Goal: Transaction & Acquisition: Purchase product/service

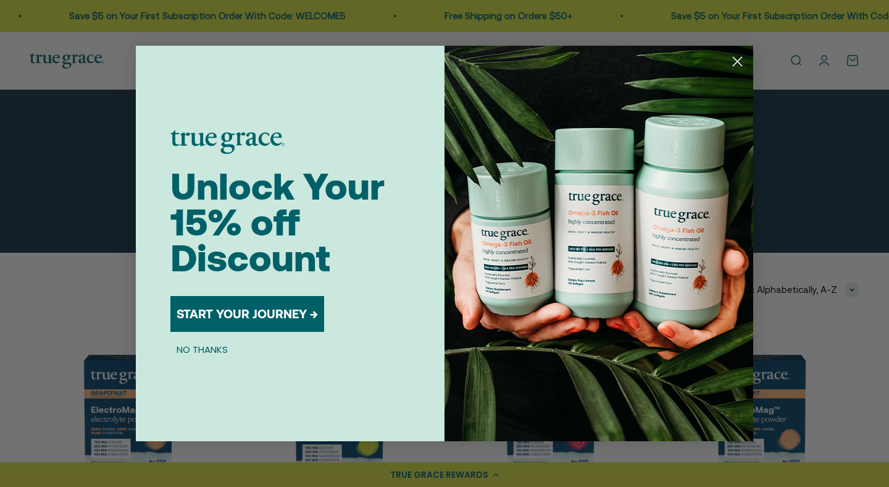
click at [736, 57] on circle "Close dialog" at bounding box center [737, 61] width 20 height 20
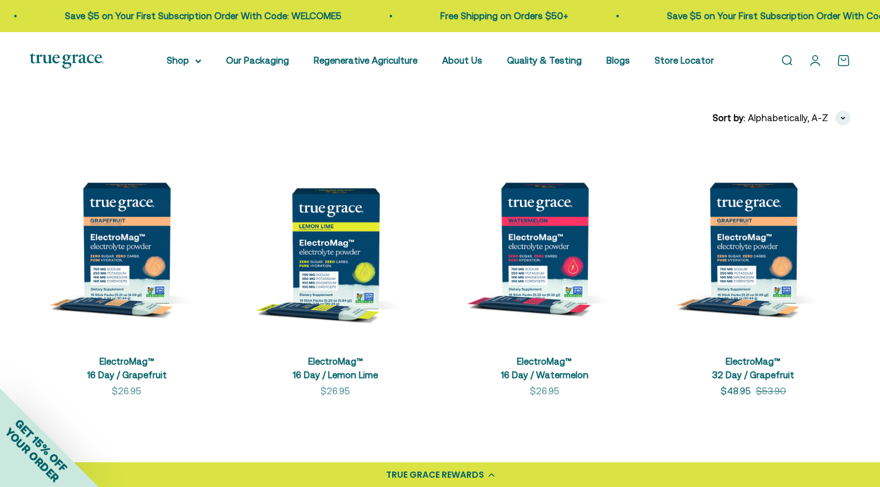
scroll to position [220, 0]
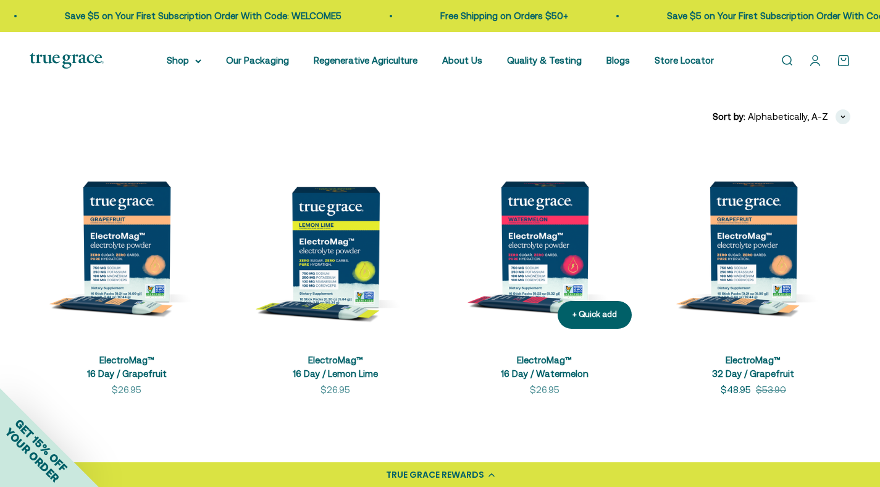
click at [582, 247] on img at bounding box center [545, 241] width 194 height 194
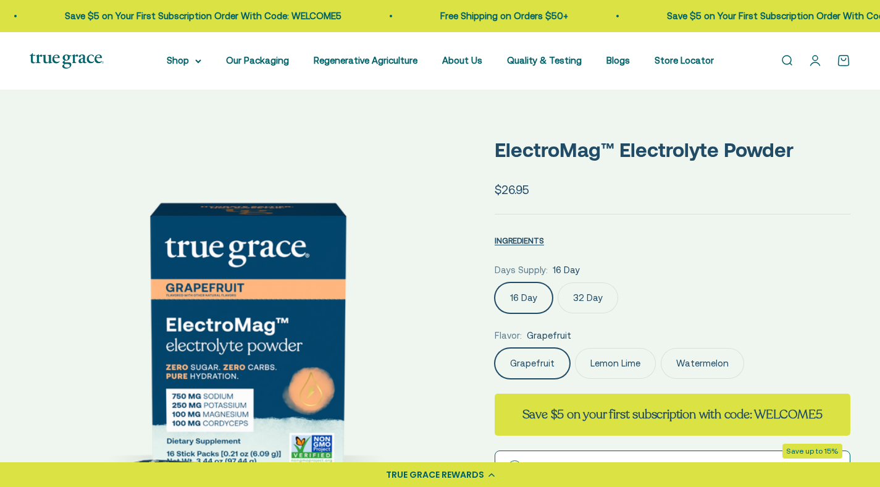
select select "3"
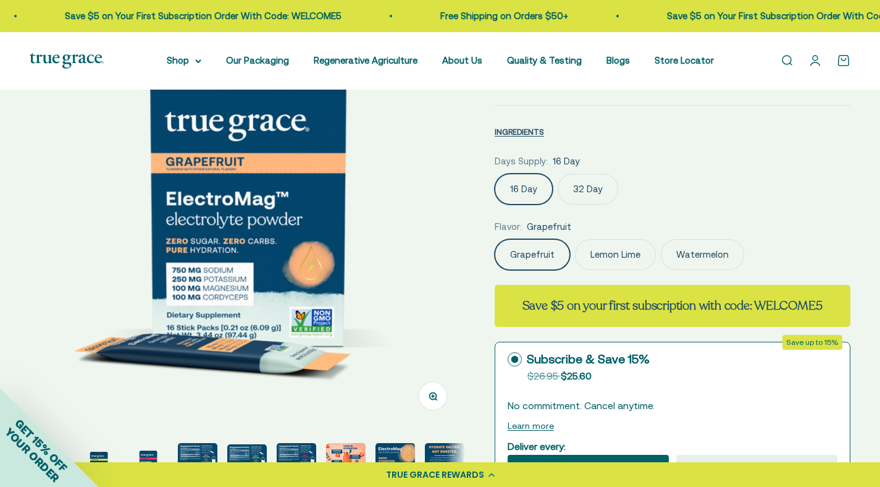
click at [582, 185] on label "32 Day" at bounding box center [588, 189] width 61 height 31
click at [495, 174] on input "32 Day" at bounding box center [494, 173] width 1 height 1
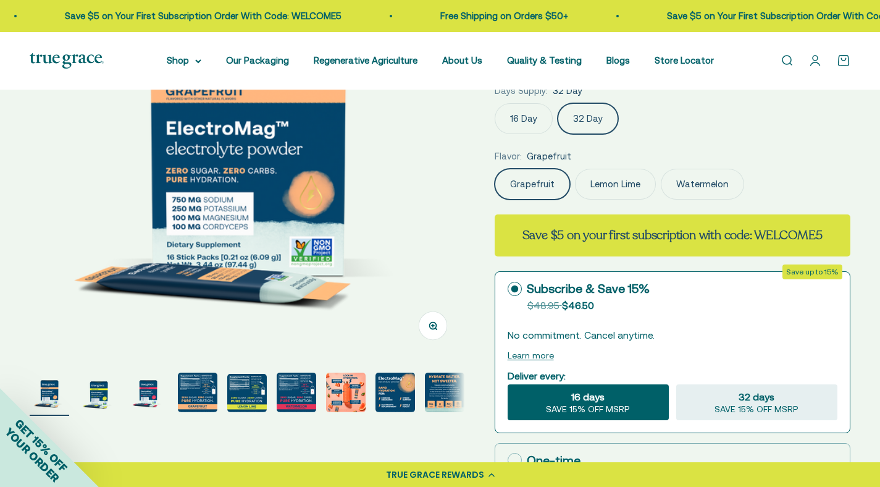
scroll to position [207, 0]
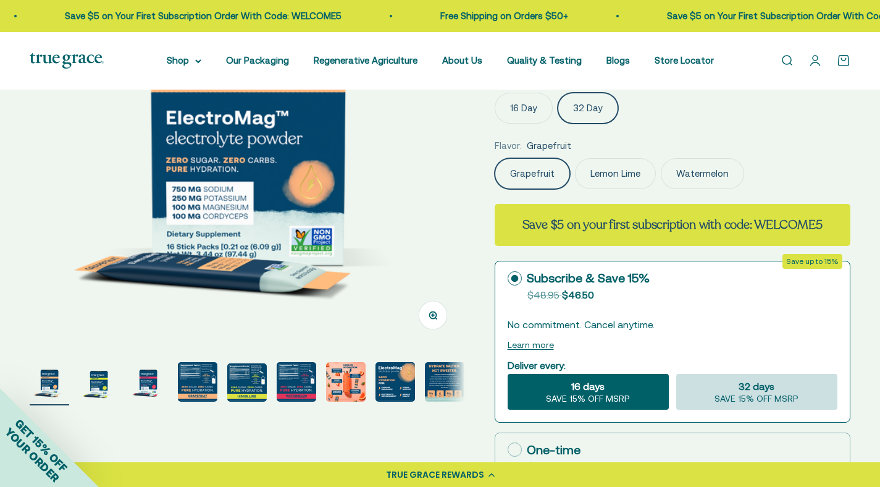
click at [747, 394] on span "SAVE 15% OFF MSRP" at bounding box center [756, 398] width 84 height 11
click at [676, 374] on input "32 days SAVE 15% OFF MSRP" at bounding box center [676, 373] width 1 height 1
radio input "true"
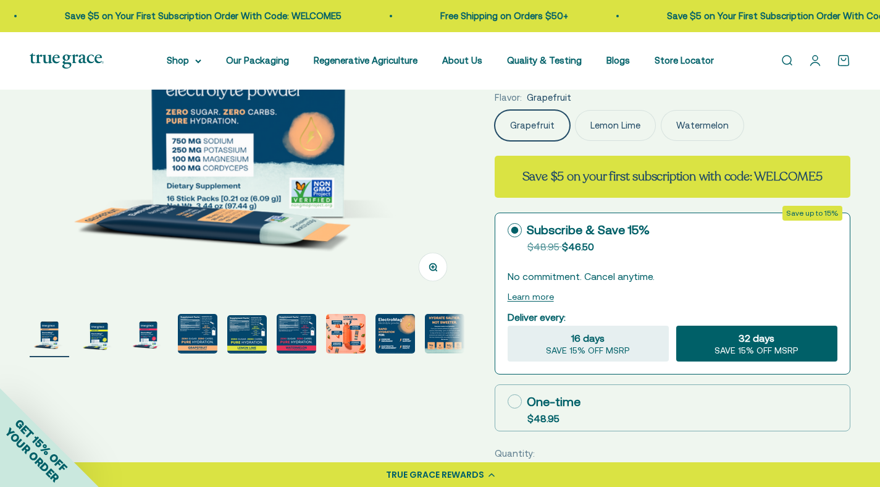
scroll to position [248, 0]
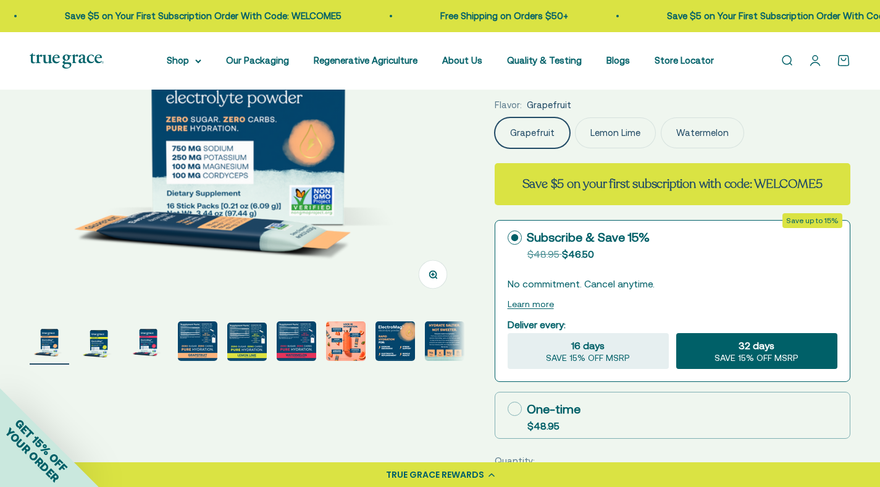
click at [196, 340] on img "Go to item 4" at bounding box center [198, 341] width 40 height 40
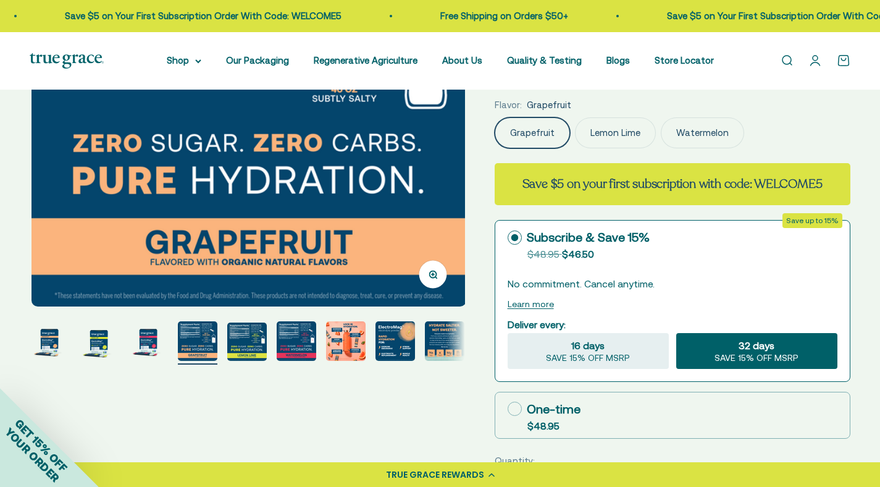
scroll to position [0, 1350]
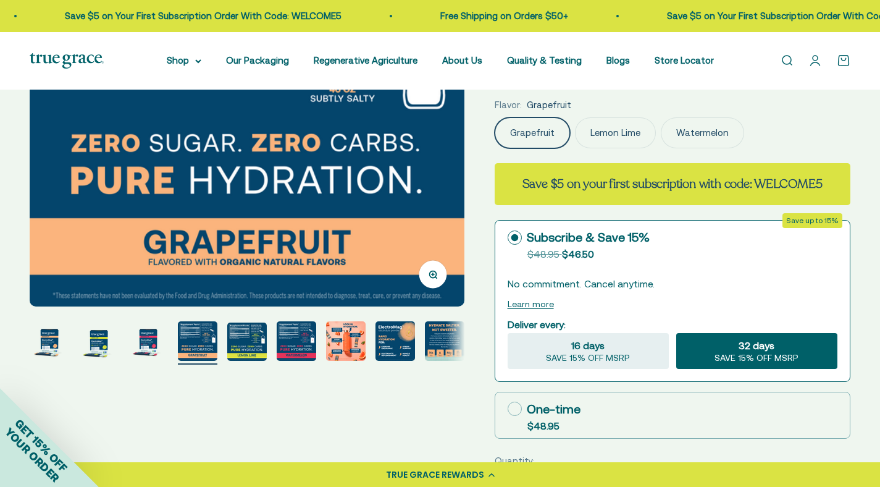
click at [249, 338] on img "Go to item 5" at bounding box center [247, 341] width 40 height 38
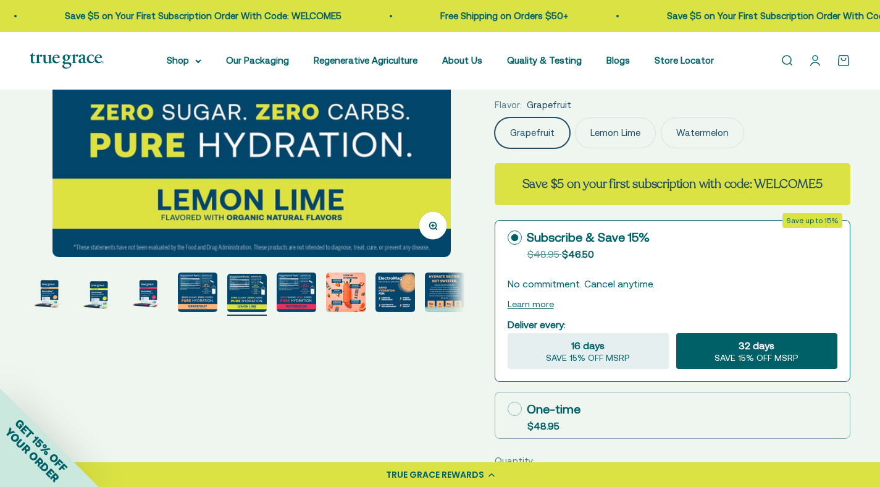
scroll to position [0, 1799]
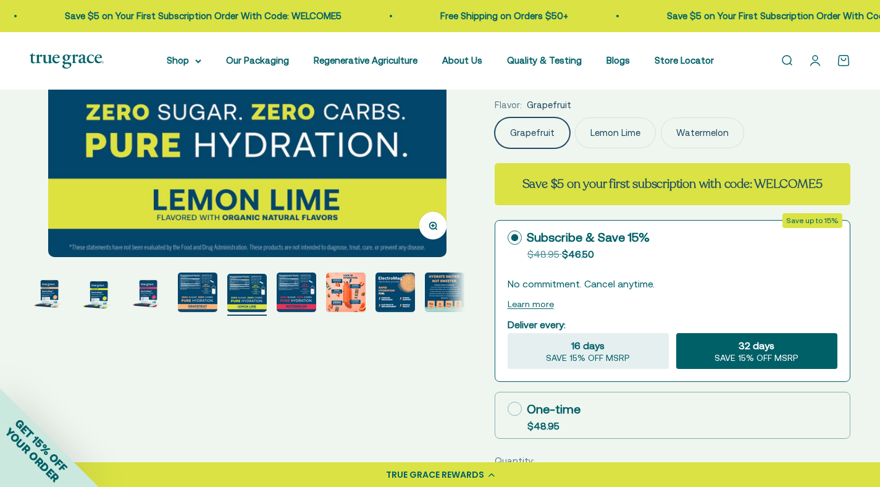
click at [291, 300] on img "Go to item 6" at bounding box center [297, 292] width 40 height 40
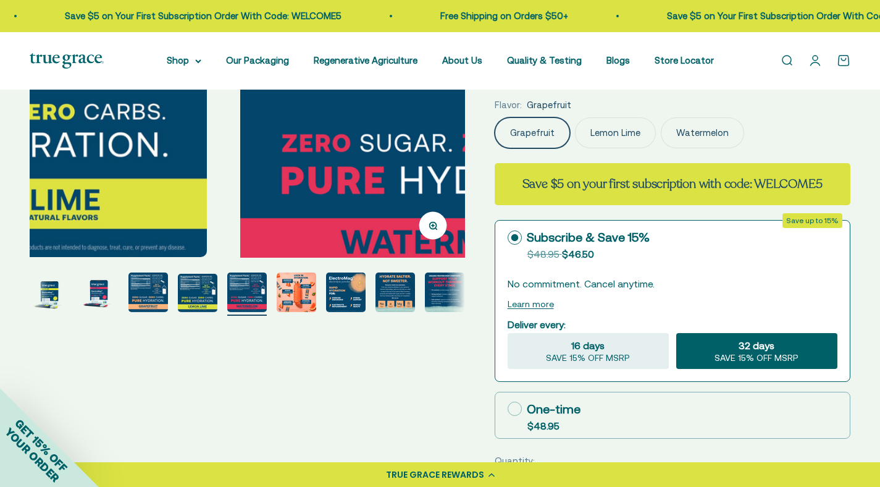
scroll to position [0, 2250]
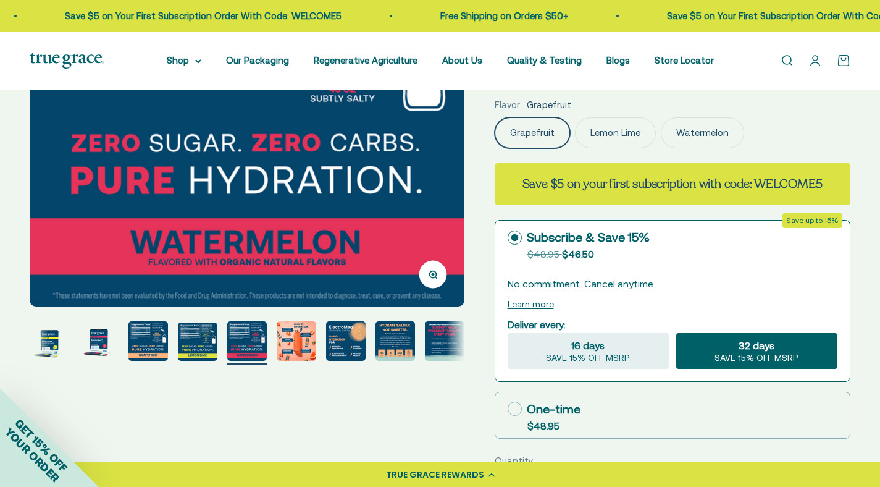
click at [306, 345] on img "Go to item 7" at bounding box center [297, 341] width 40 height 40
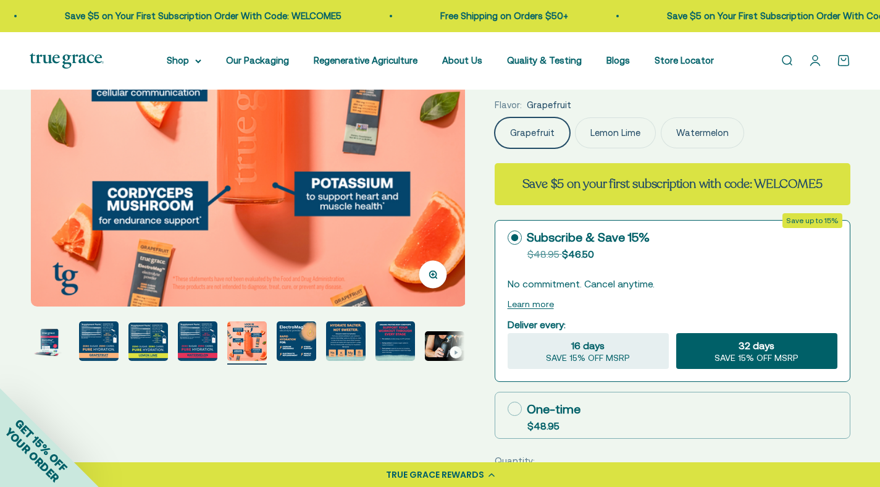
scroll to position [0, 2699]
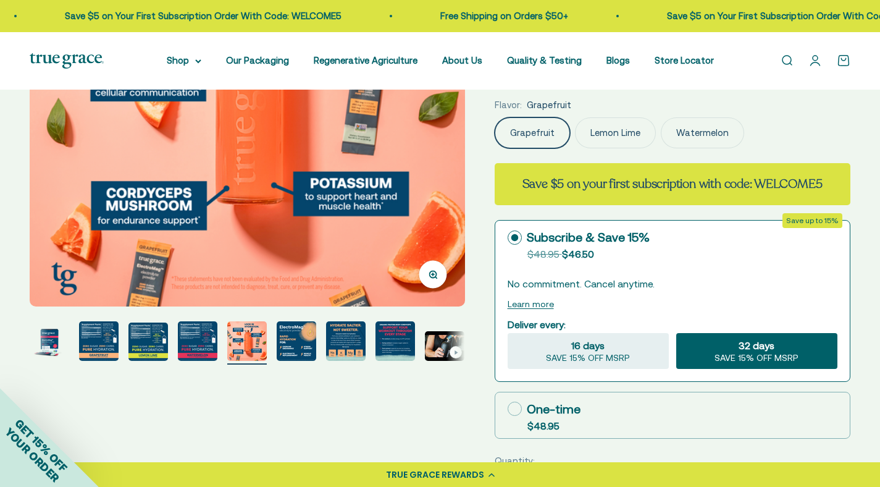
click at [340, 341] on img "Go to item 9" at bounding box center [346, 341] width 40 height 40
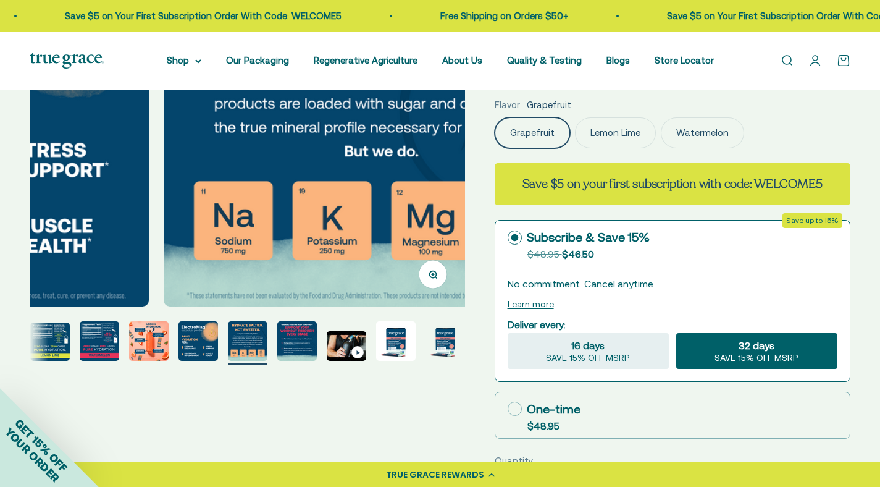
scroll to position [0, 3599]
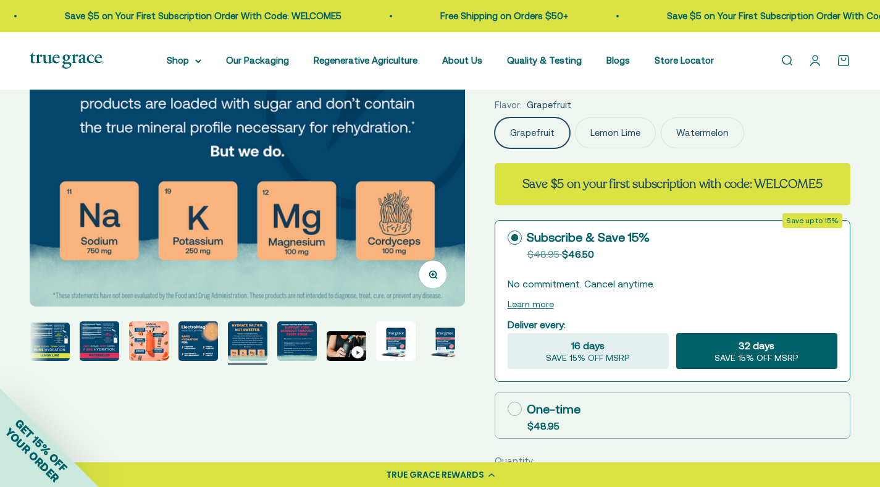
click at [398, 344] on img "Go to item 12" at bounding box center [396, 341] width 40 height 40
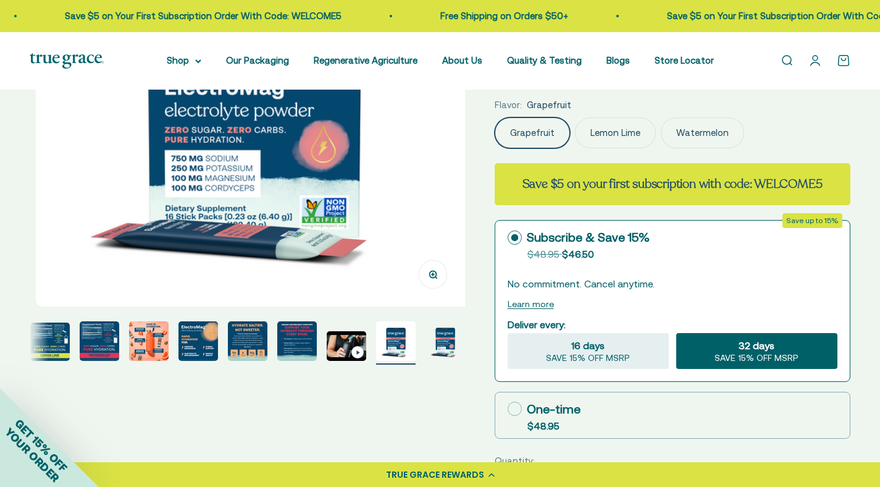
scroll to position [0, 4949]
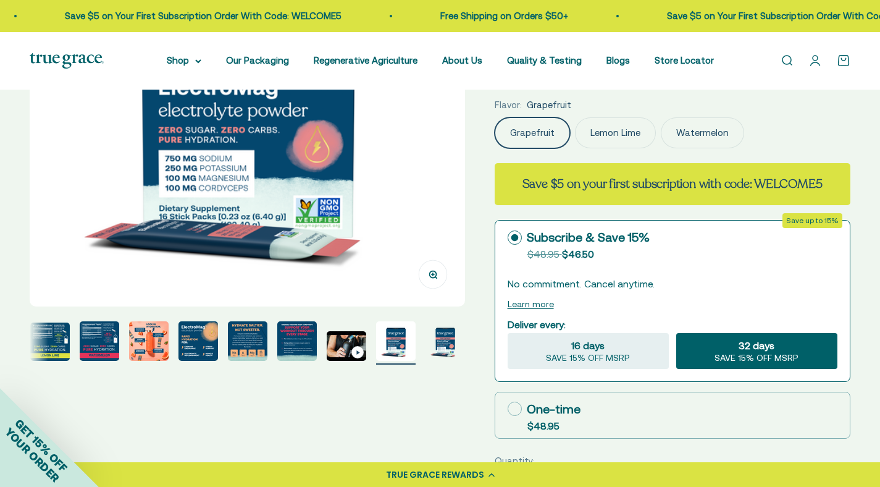
click at [444, 349] on img "Go to item 13" at bounding box center [445, 341] width 40 height 40
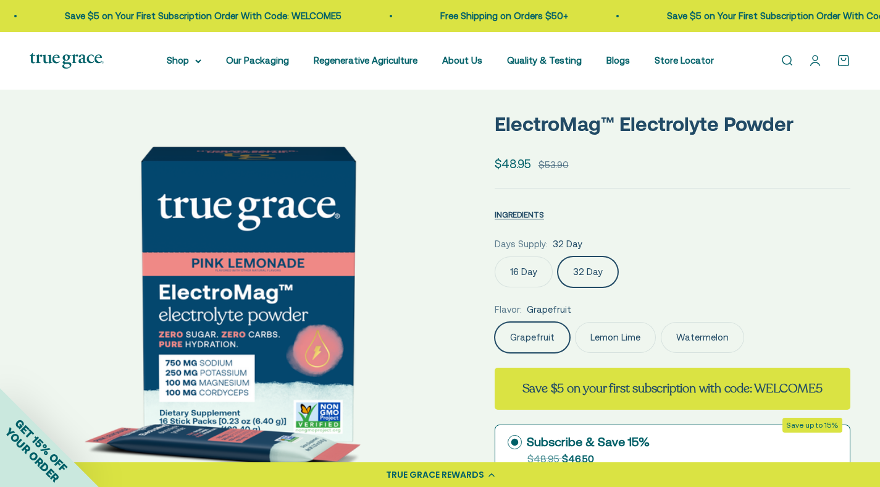
scroll to position [50, 0]
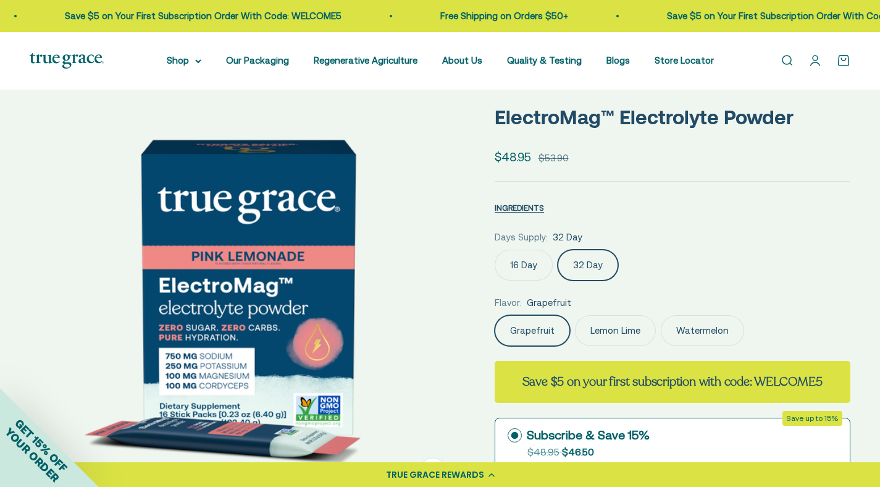
click at [698, 330] on label "Watermelon" at bounding box center [702, 330] width 83 height 31
click at [495, 315] on input "Watermelon" at bounding box center [494, 314] width 1 height 1
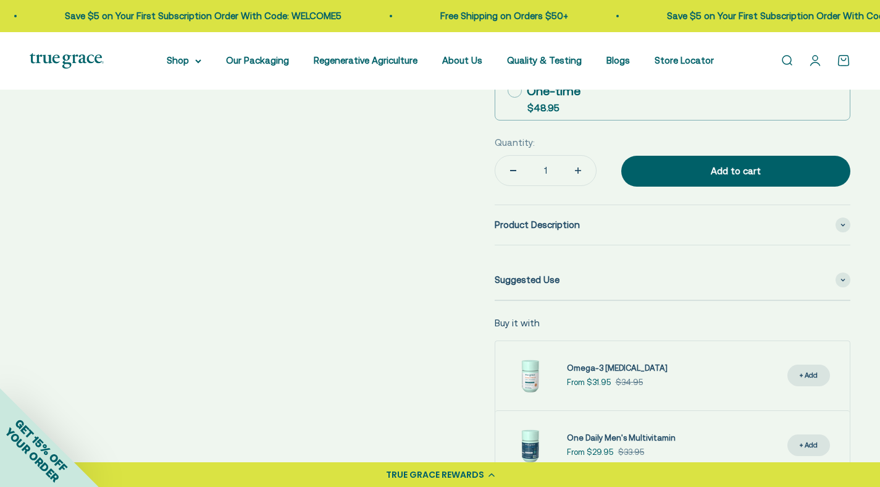
scroll to position [556, 0]
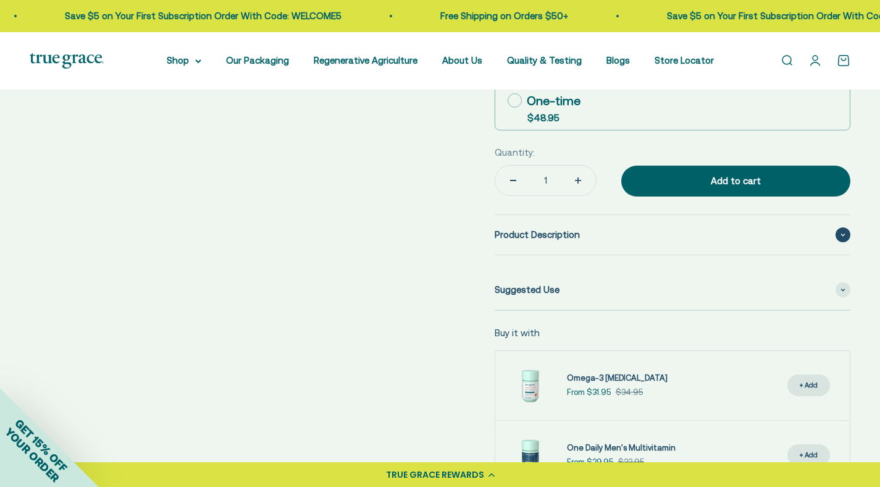
click at [538, 230] on span "Product Description" at bounding box center [537, 234] width 85 height 15
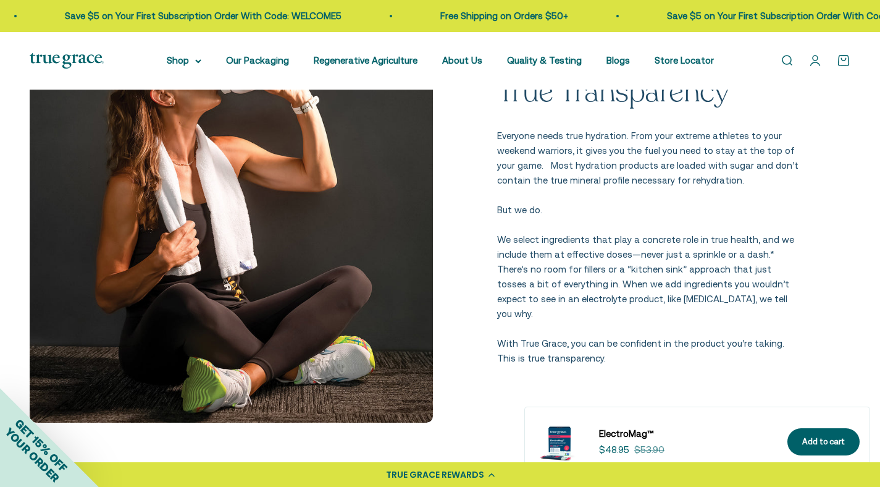
scroll to position [1904, 0]
